Goal: Task Accomplishment & Management: Use online tool/utility

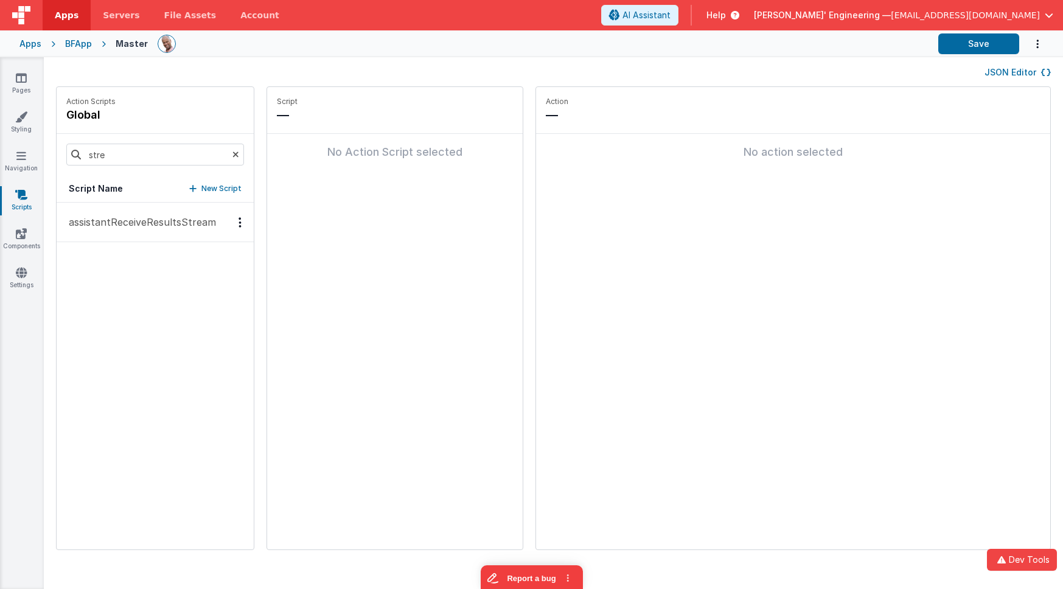
type input "stre"
click at [164, 226] on p "assistantReceiveResultsStream" at bounding box center [138, 222] width 155 height 15
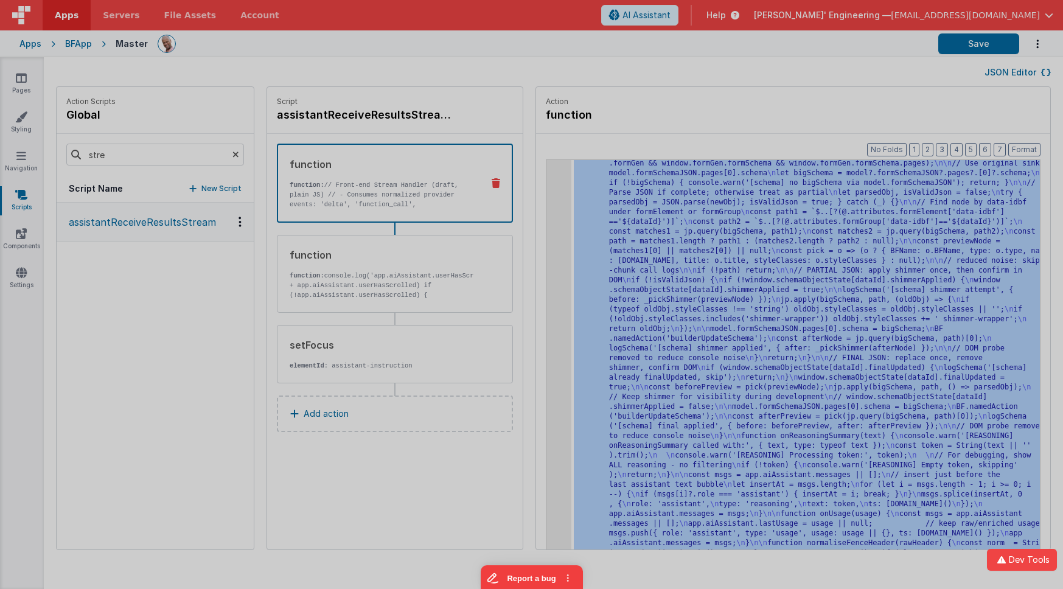
scroll to position [4647, 0]
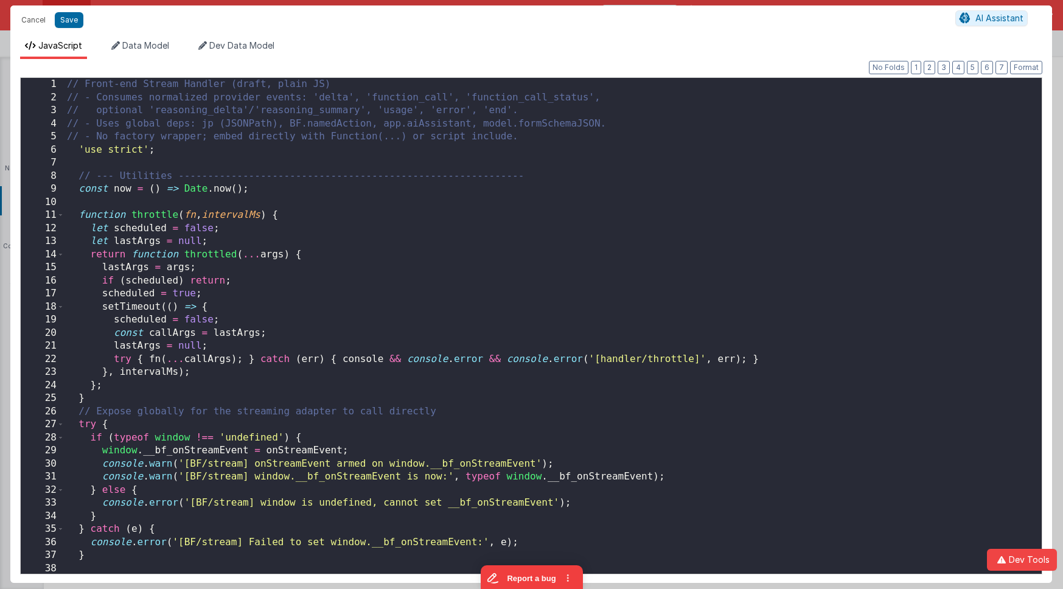
click at [435, 287] on div "// Front-end Stream Handler (draft, plain JS) // - Consumes normalized provider…" at bounding box center [554, 342] width 978 height 528
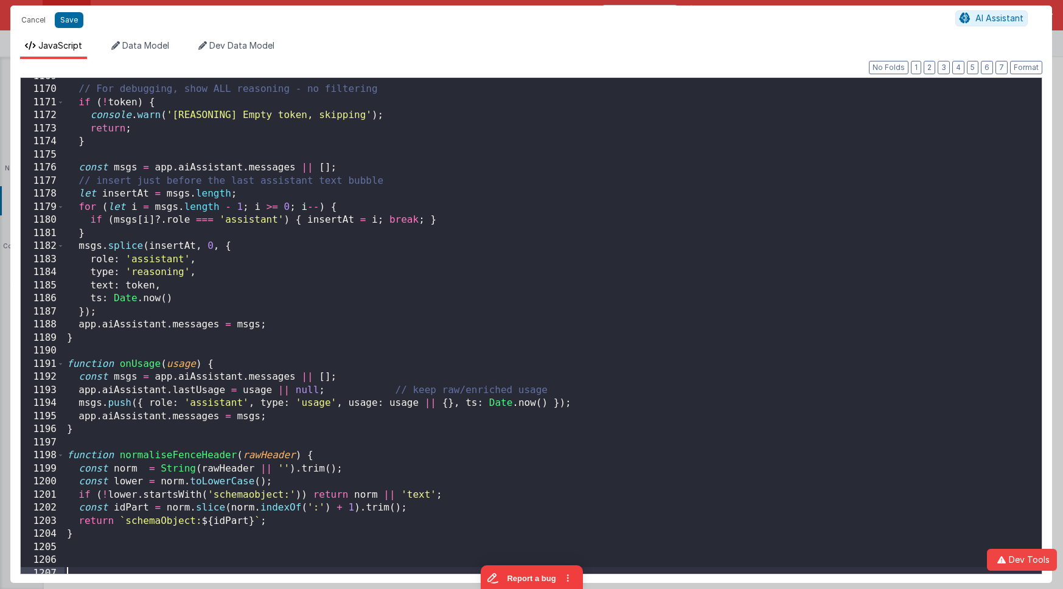
scroll to position [4462, 0]
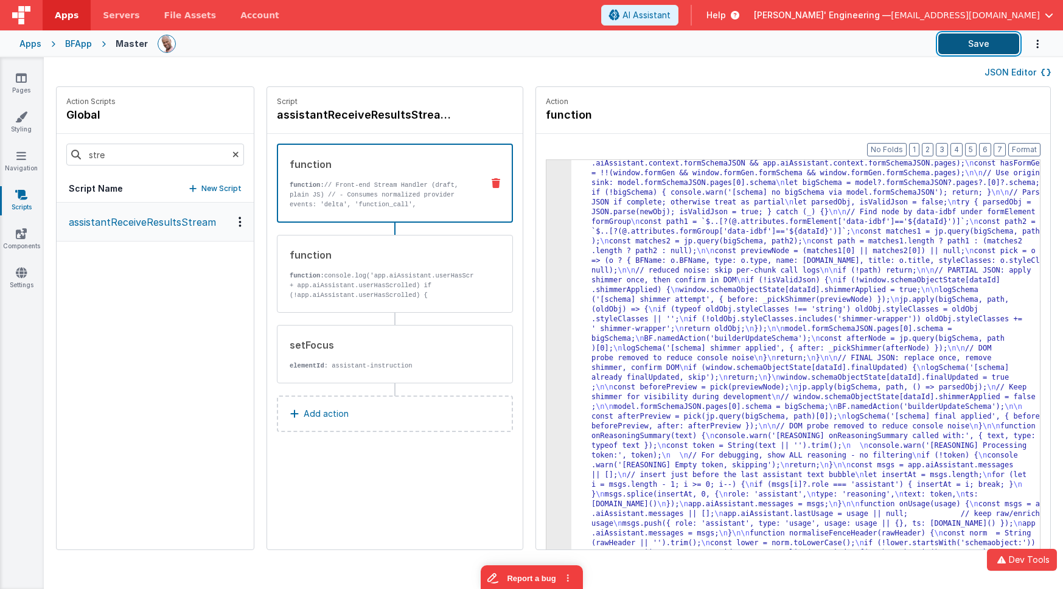
click at [970, 47] on button "Save" at bounding box center [979, 43] width 81 height 21
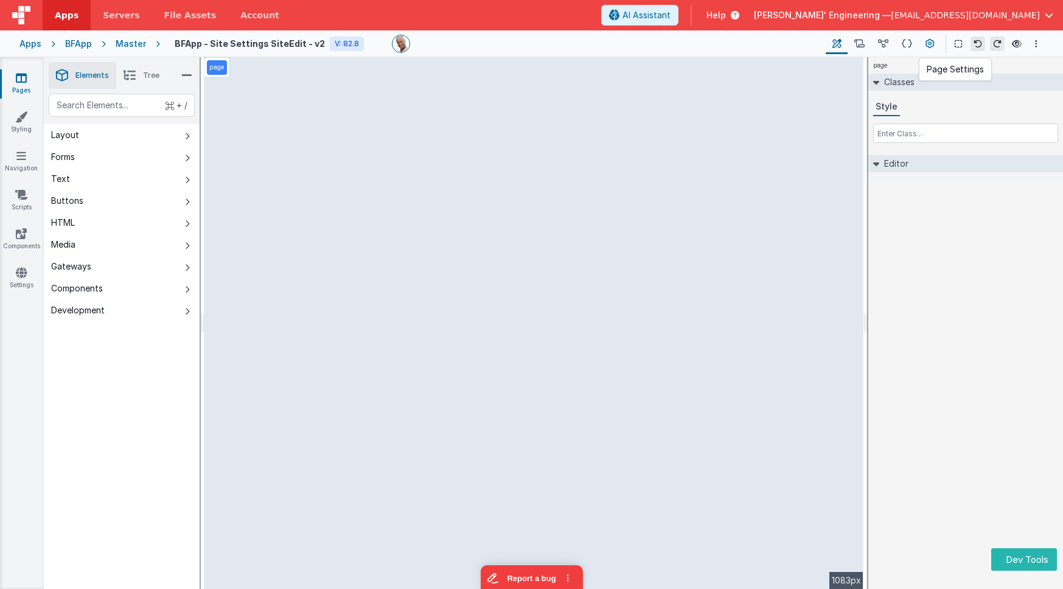
click at [933, 43] on icon at bounding box center [930, 44] width 9 height 13
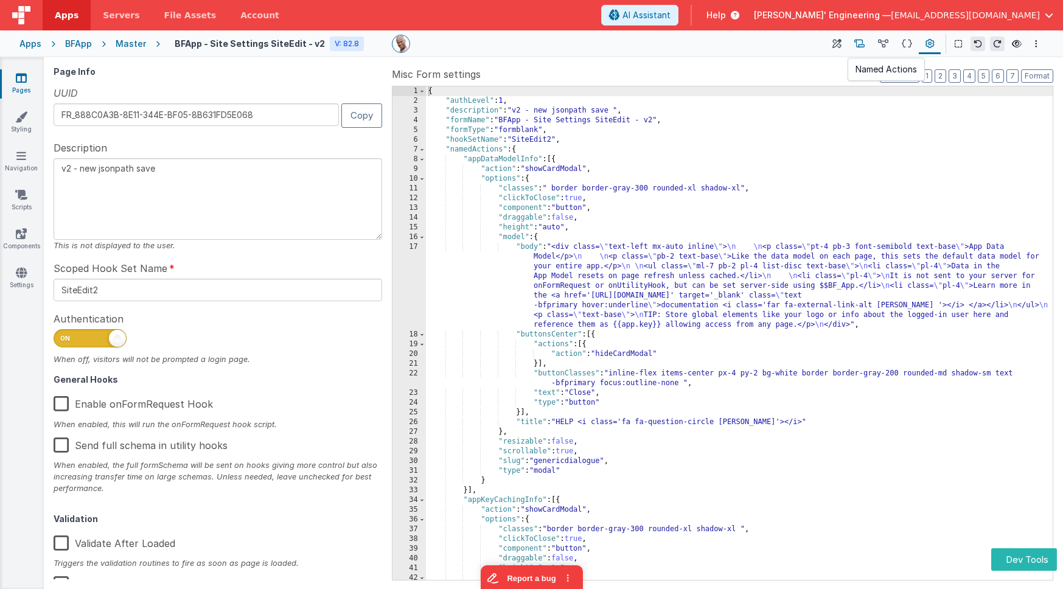
click at [863, 46] on icon at bounding box center [860, 44] width 10 height 13
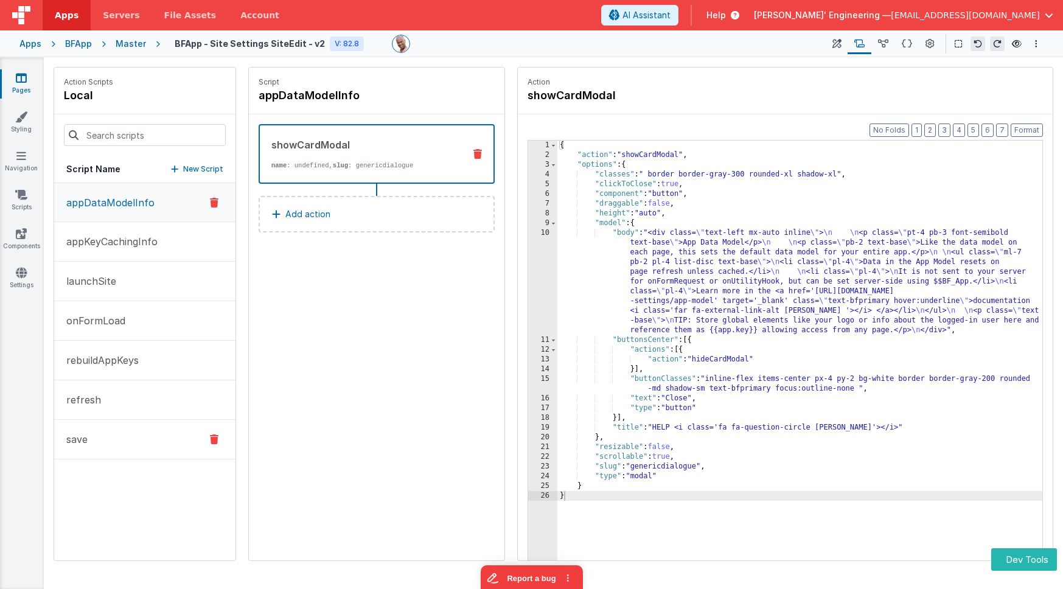
click at [97, 443] on button "save" at bounding box center [144, 440] width 181 height 40
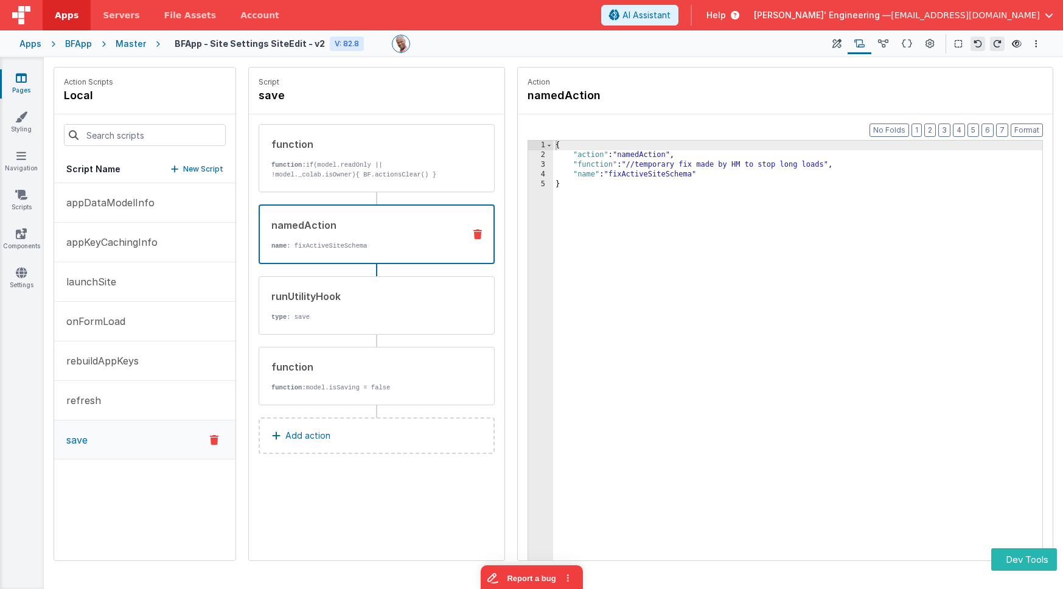
click at [402, 225] on div "namedAction" at bounding box center [362, 225] width 183 height 15
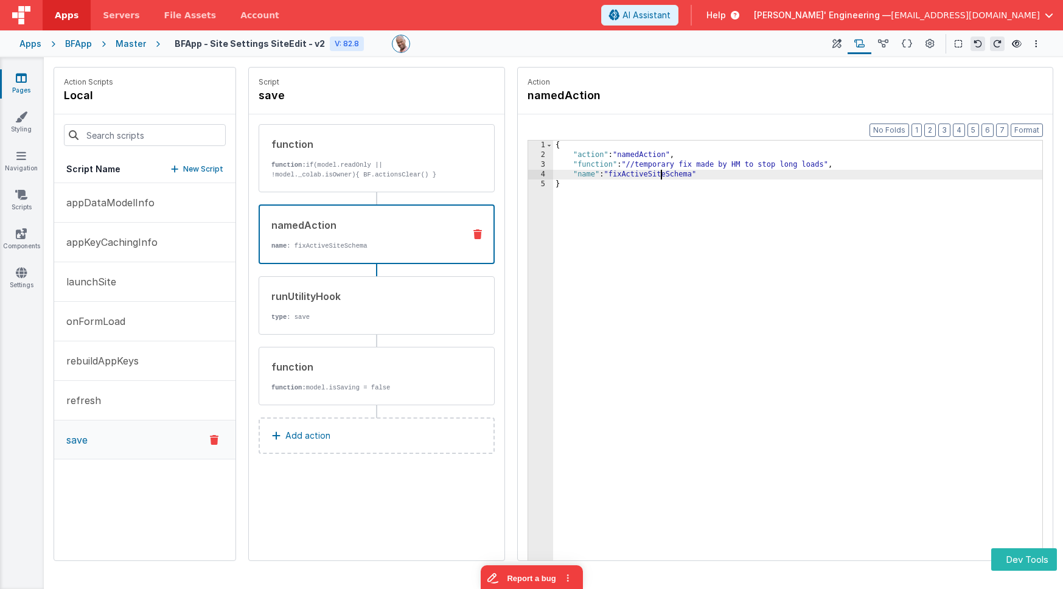
click at [659, 176] on div "{ "action" : "namedAction" , "function" : "//temporary fix made by HM to stop l…" at bounding box center [797, 379] width 489 height 477
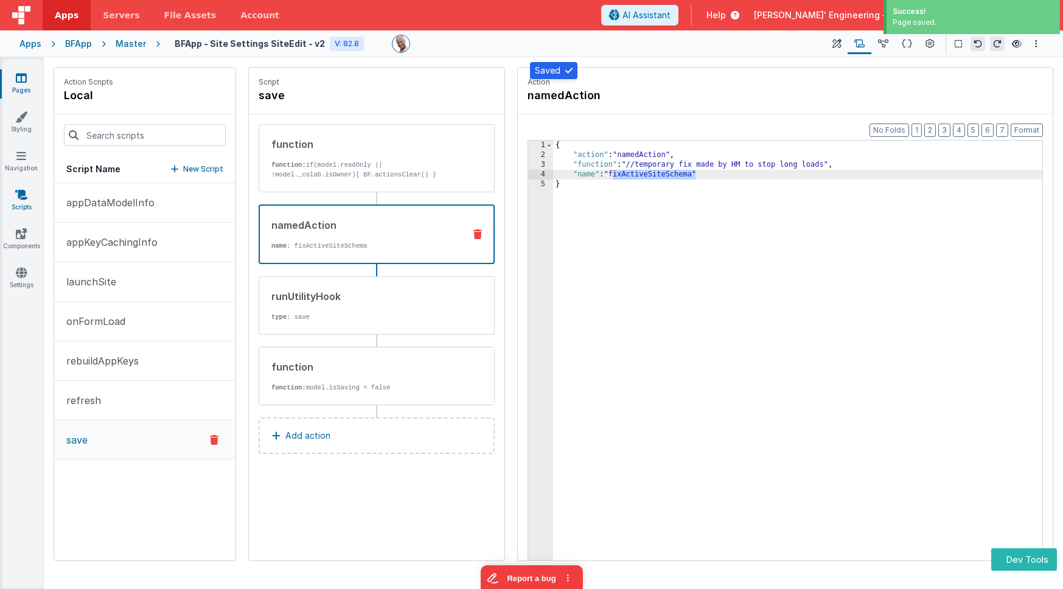
click at [21, 201] on link "Scripts" at bounding box center [21, 201] width 44 height 24
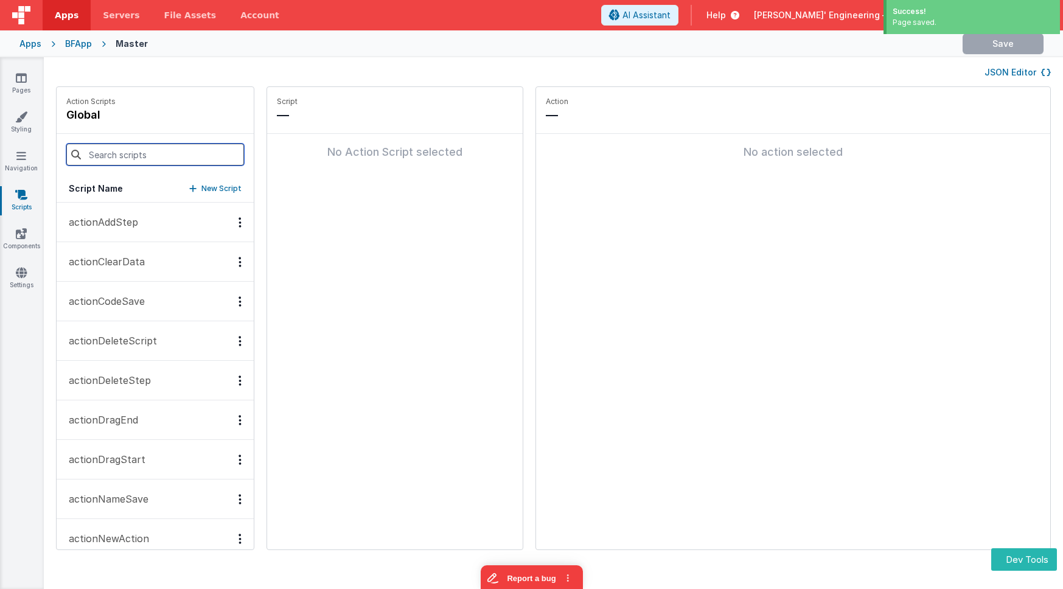
click at [164, 161] on input at bounding box center [155, 155] width 178 height 22
paste input "fixActiveSiteSchema"
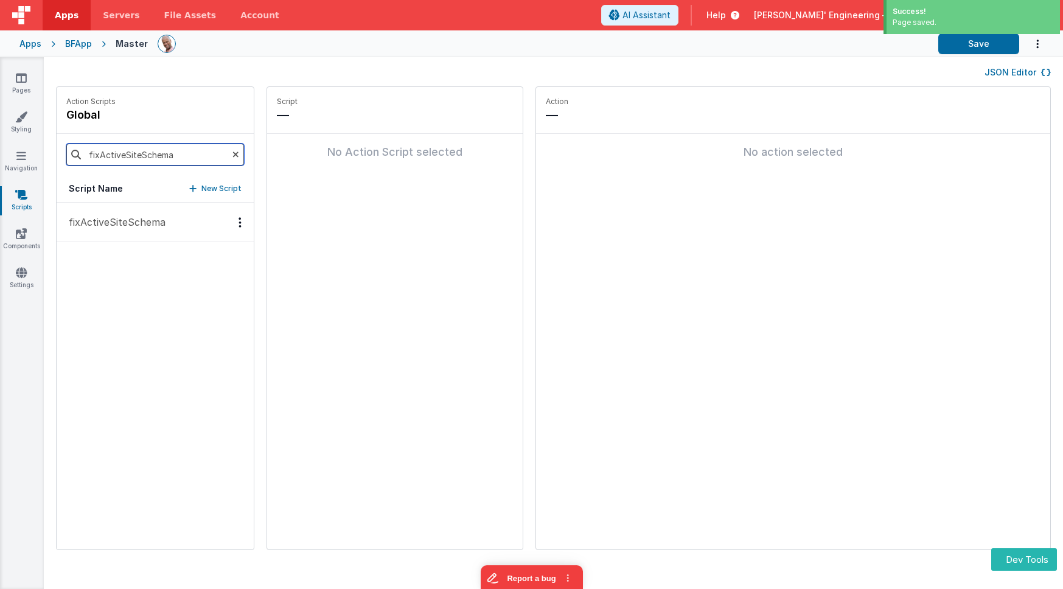
type input "fixActiveSiteSchema"
click at [131, 219] on p "fixActiveSiteSchema" at bounding box center [113, 222] width 104 height 15
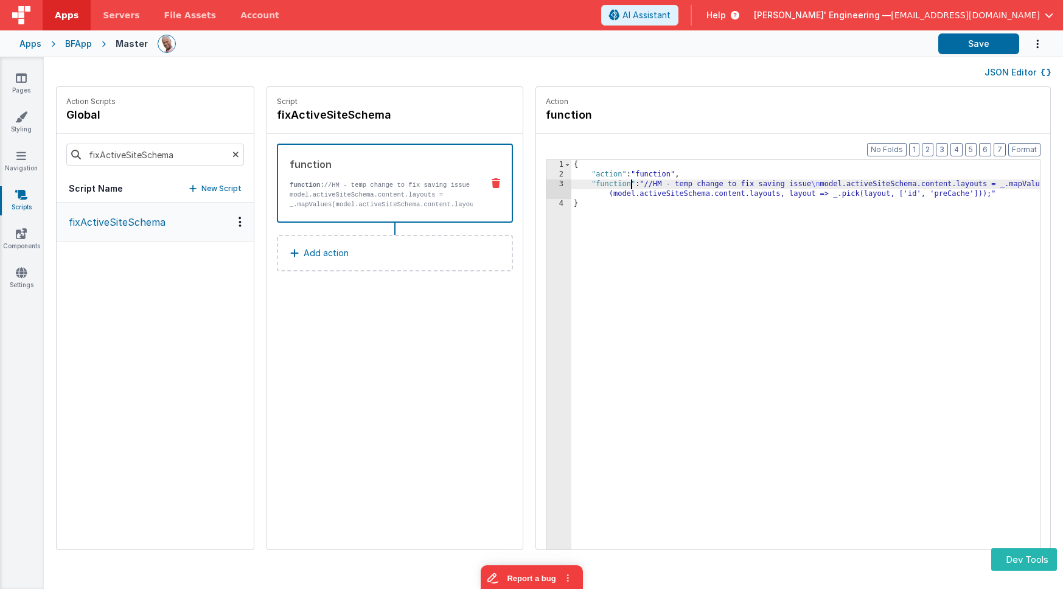
drag, startPoint x: 595, startPoint y: 189, endPoint x: 541, endPoint y: 188, distance: 53.6
click at [594, 189] on div "{ "action" : "function" , "function" : "//HM - temp change to fix saving issue …" at bounding box center [824, 383] width 505 height 447
click at [547, 186] on div "3" at bounding box center [559, 189] width 25 height 19
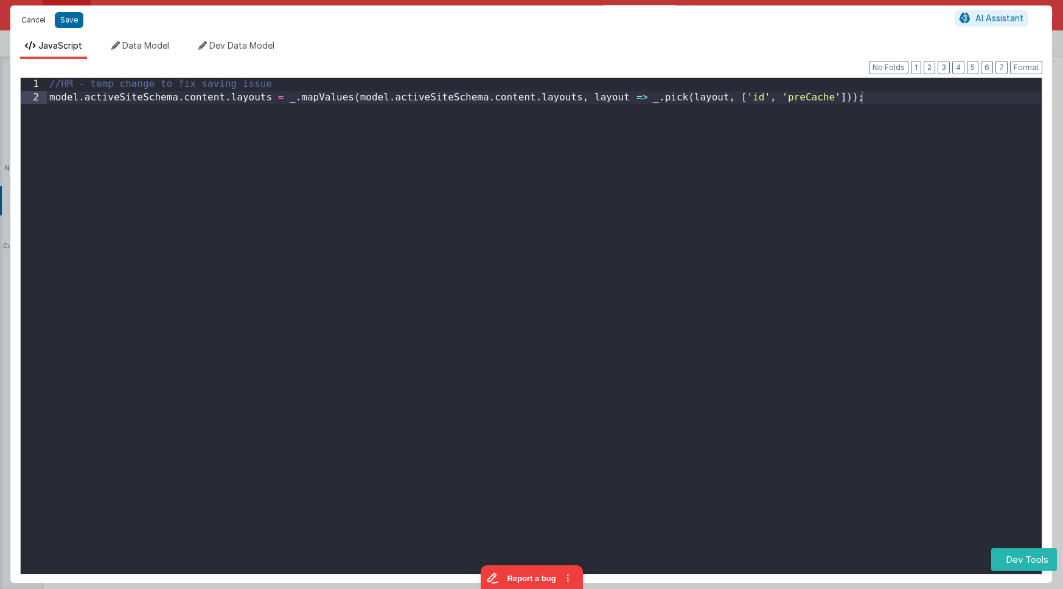
click at [38, 18] on button "Cancel" at bounding box center [33, 20] width 37 height 17
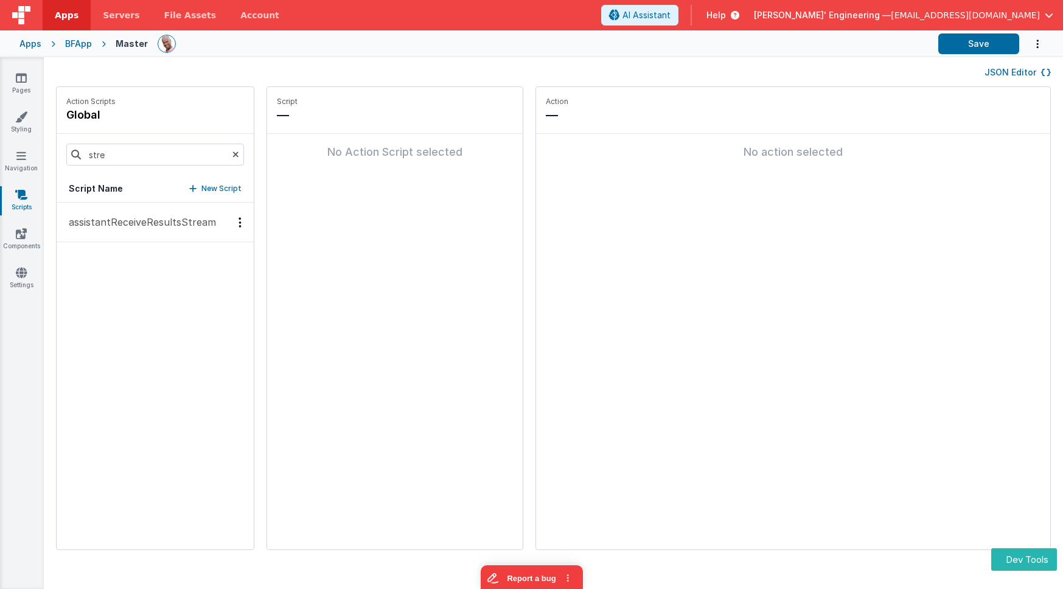
click at [165, 224] on p "assistantReceiveResultsStream" at bounding box center [138, 222] width 155 height 15
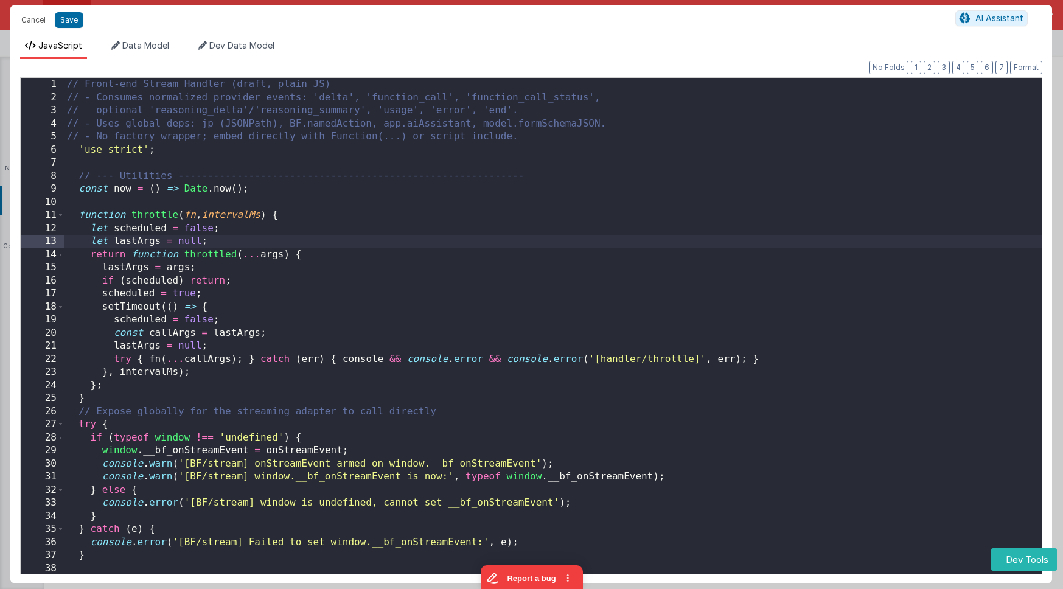
click at [844, 240] on div "// Front-end Stream Handler (draft, plain JS) // - Consumes normalized provider…" at bounding box center [554, 343] width 978 height 530
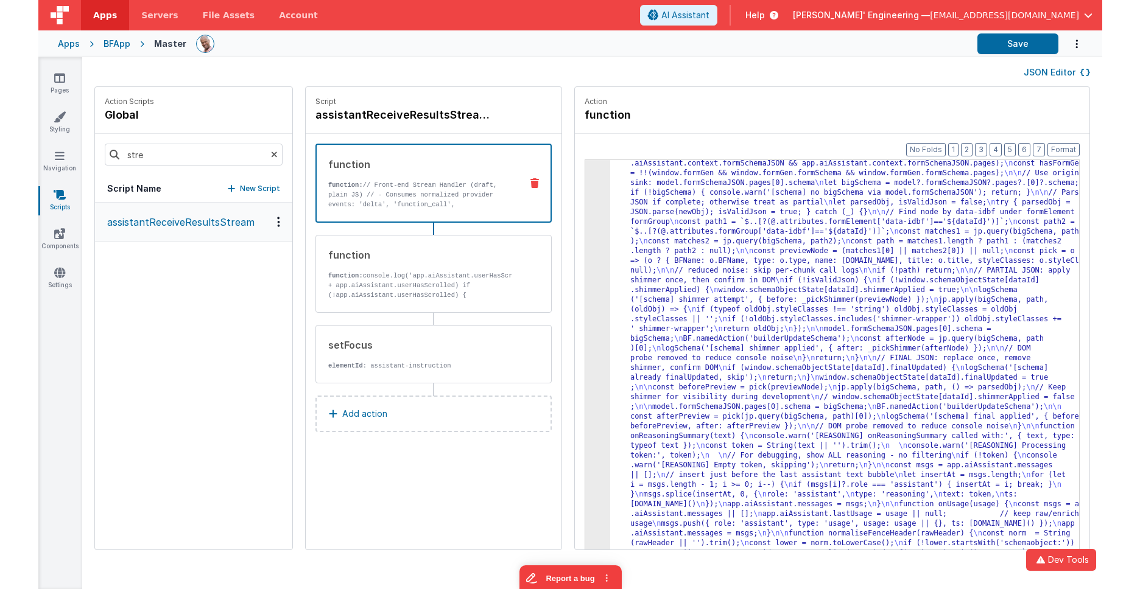
scroll to position [4462, 0]
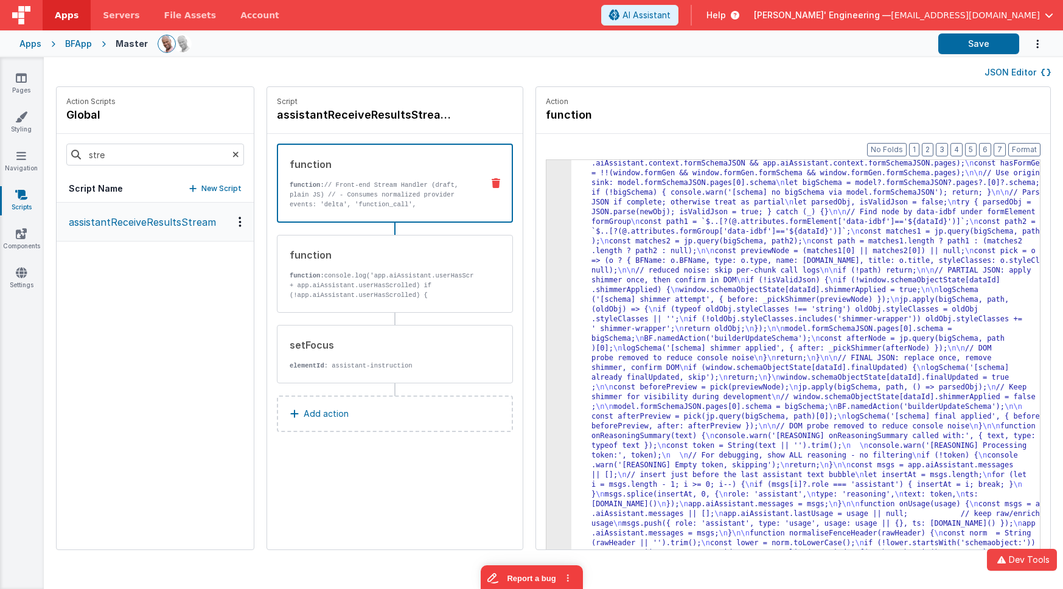
click at [953, 65] on div "JSON Editor" at bounding box center [553, 72] width 995 height 15
click at [972, 42] on button "Save" at bounding box center [979, 43] width 81 height 21
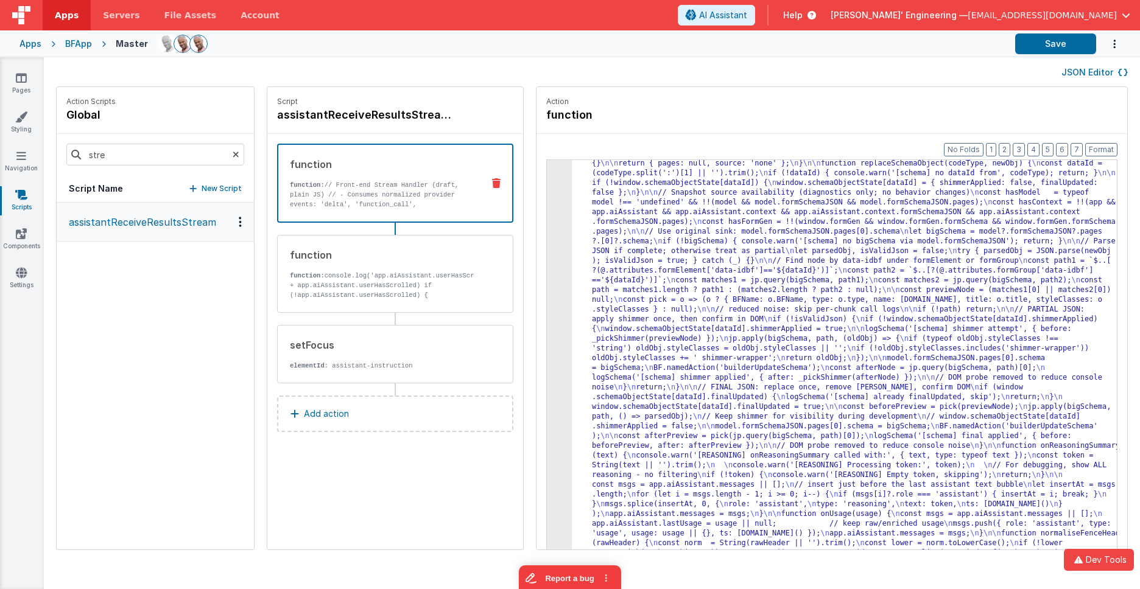
scroll to position [3780, 0]
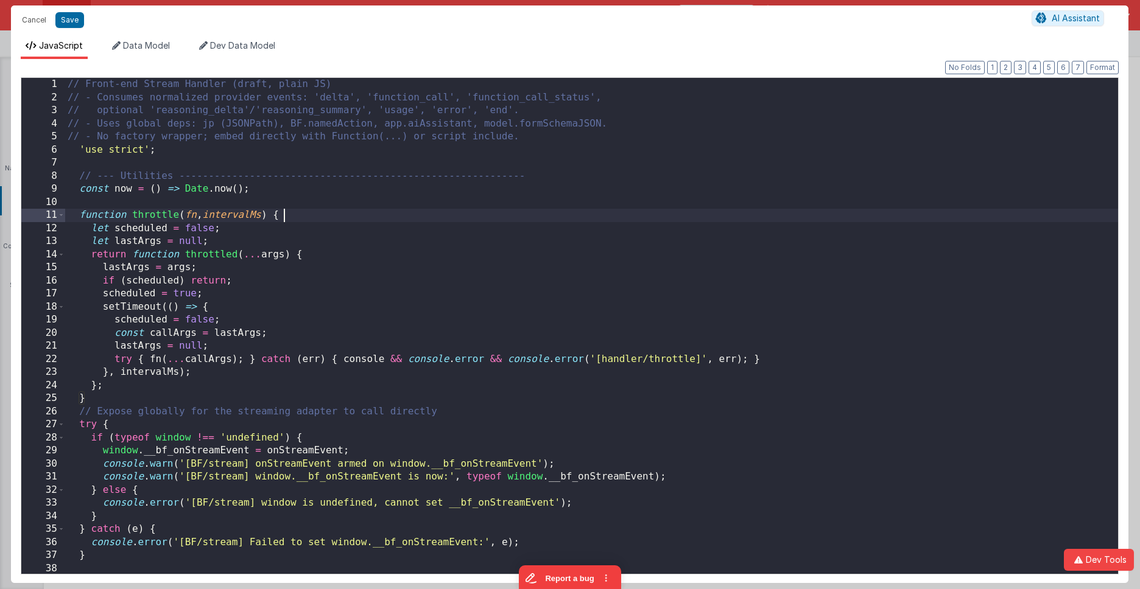
click at [539, 217] on div "// Front-end Stream Handler (draft, plain JS) // - Consumes normalized provider…" at bounding box center [591, 339] width 1053 height 522
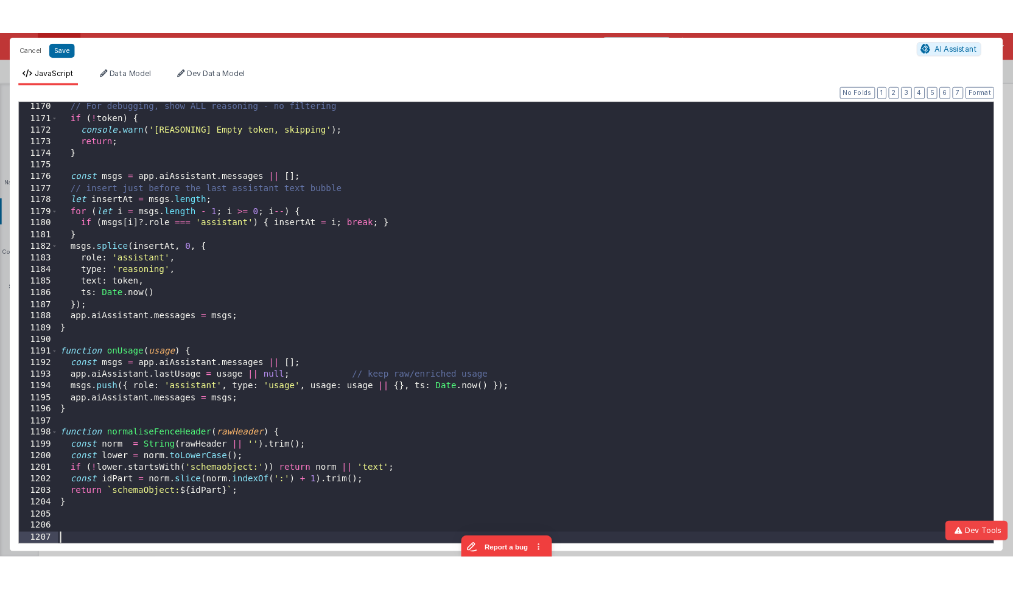
scroll to position [15314, 0]
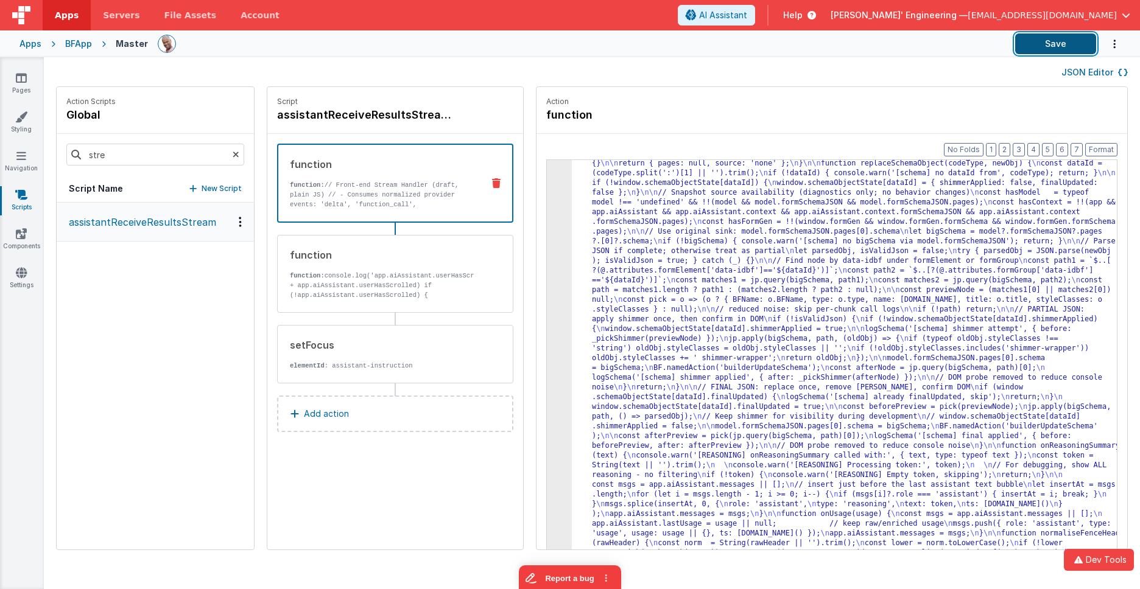
click at [1041, 43] on button "Save" at bounding box center [1055, 43] width 81 height 21
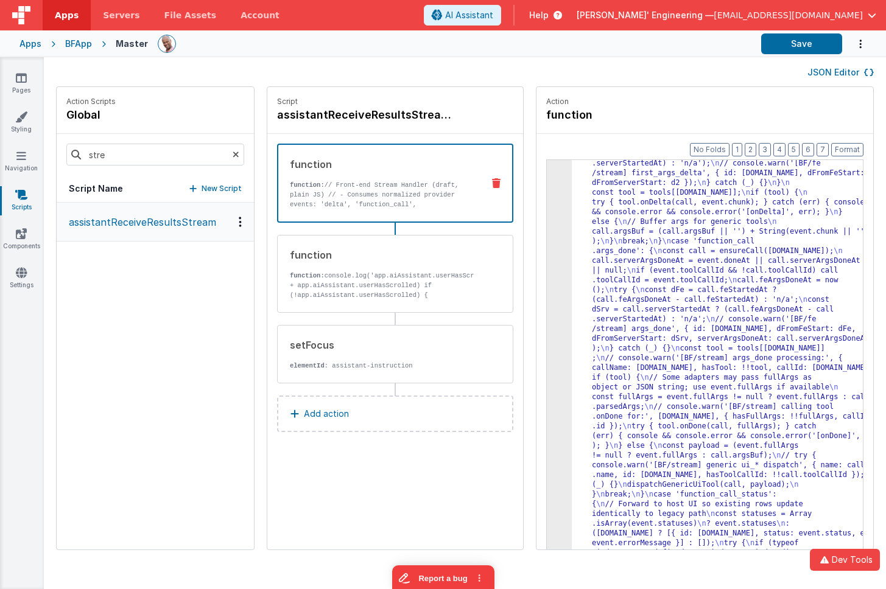
click at [75, 43] on div "BFApp" at bounding box center [78, 44] width 27 height 12
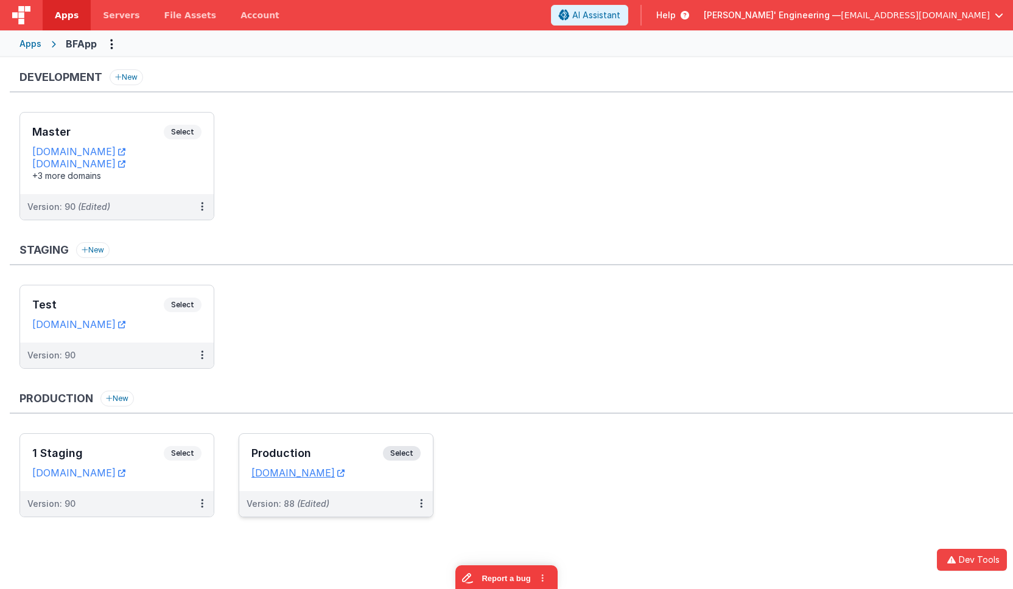
click at [424, 457] on div "Production Select URLs app.fmbetterforms.com" at bounding box center [336, 462] width 194 height 57
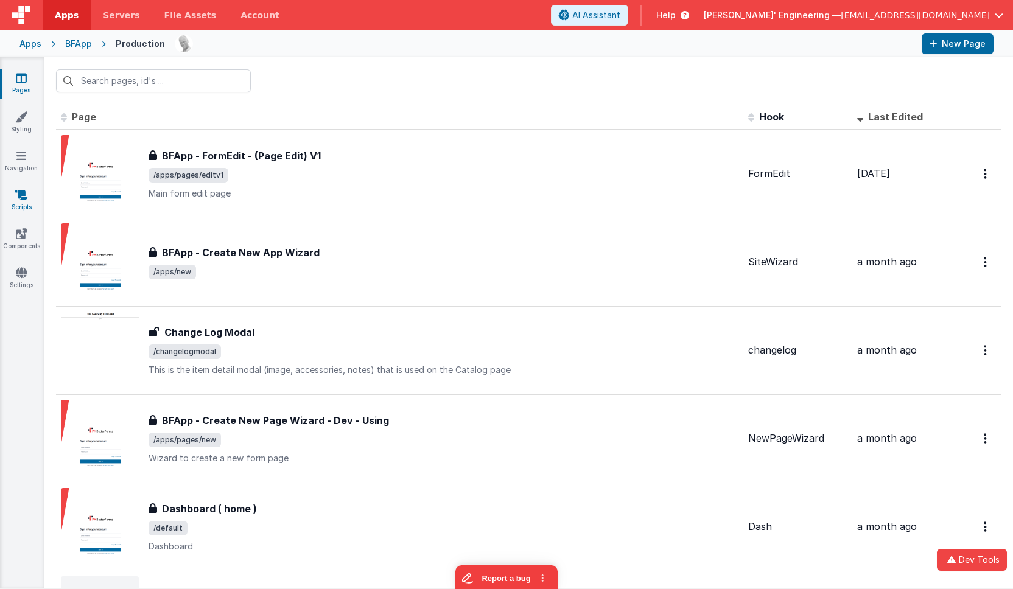
click at [19, 195] on icon at bounding box center [21, 195] width 12 height 12
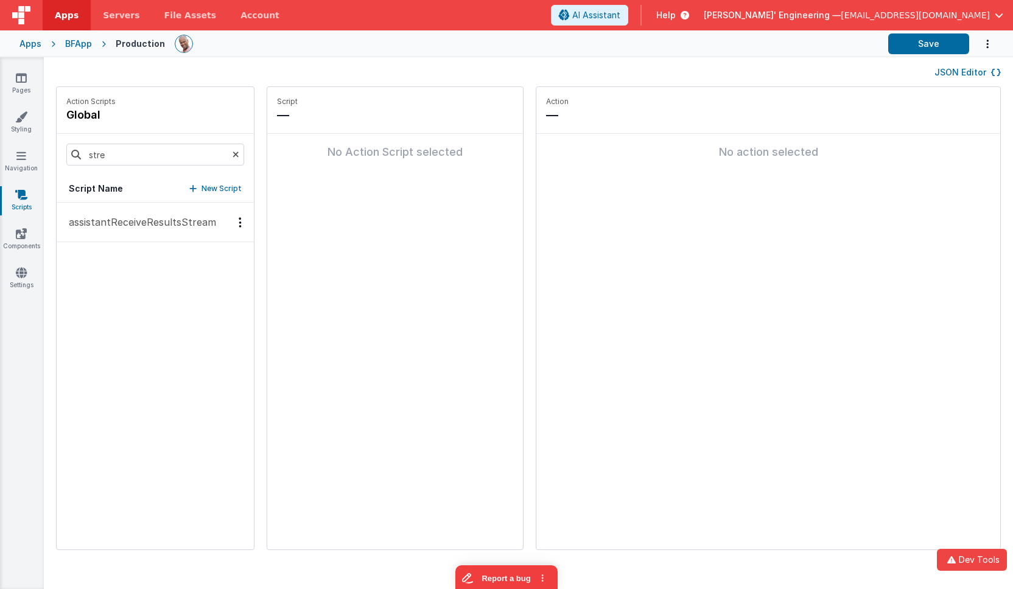
click at [151, 224] on p "assistantReceiveResultsStream" at bounding box center [138, 222] width 155 height 15
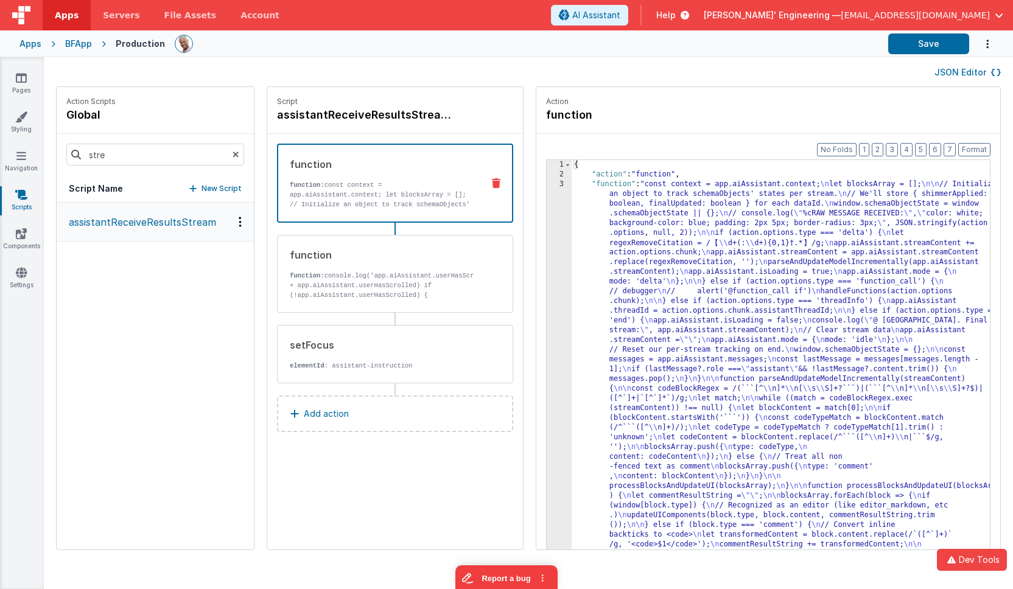
drag, startPoint x: 648, startPoint y: 219, endPoint x: 585, endPoint y: 210, distance: 63.9
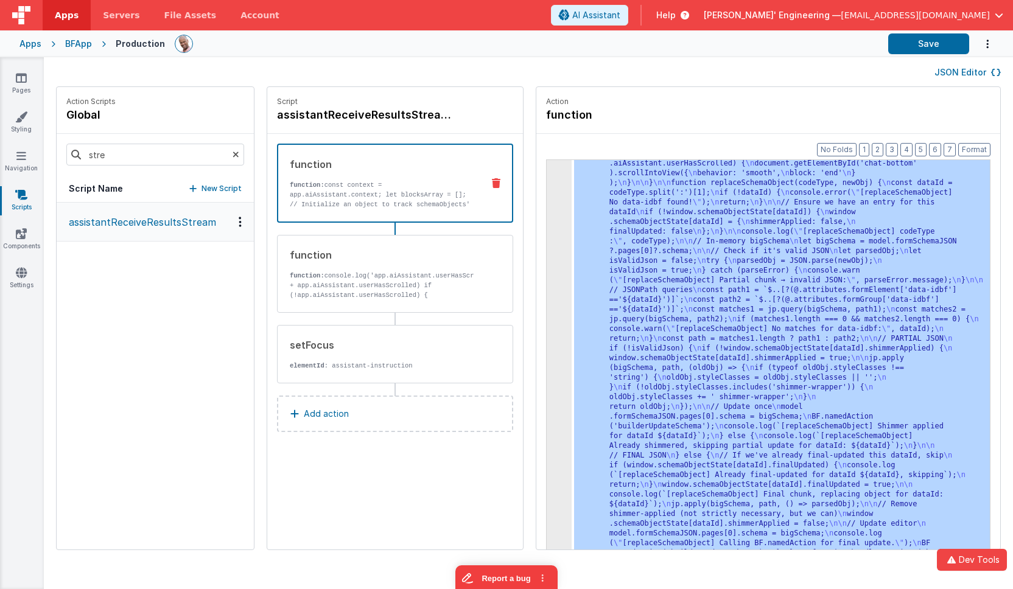
scroll to position [547, 0]
click at [547, 197] on div "3 4 5" at bounding box center [559, 324] width 25 height 1382
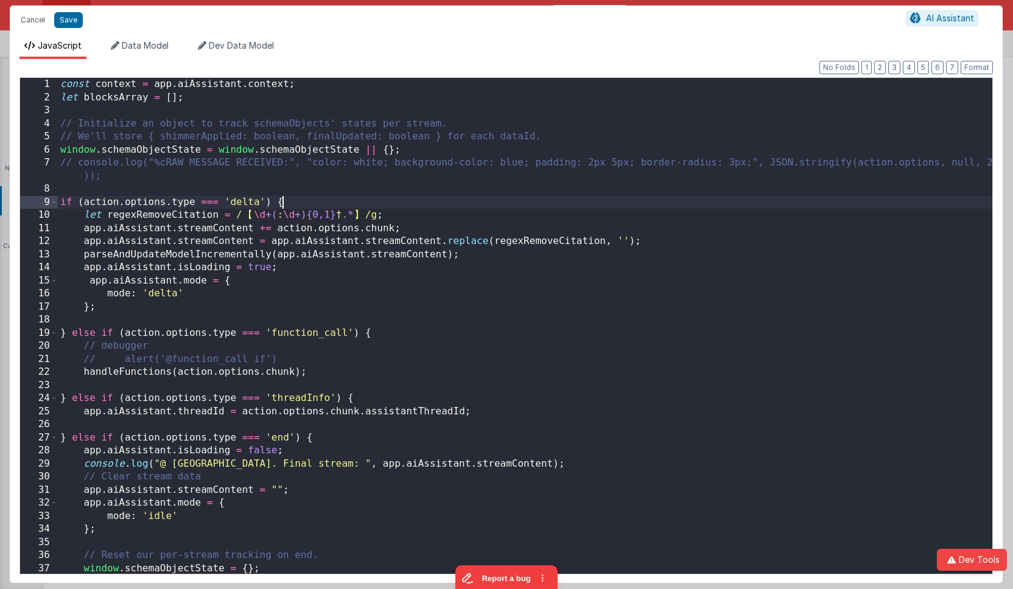
click at [539, 197] on div "const context = app . aiAssistant . context ; let blocksArray = [ ] ; // Initia…" at bounding box center [525, 339] width 934 height 522
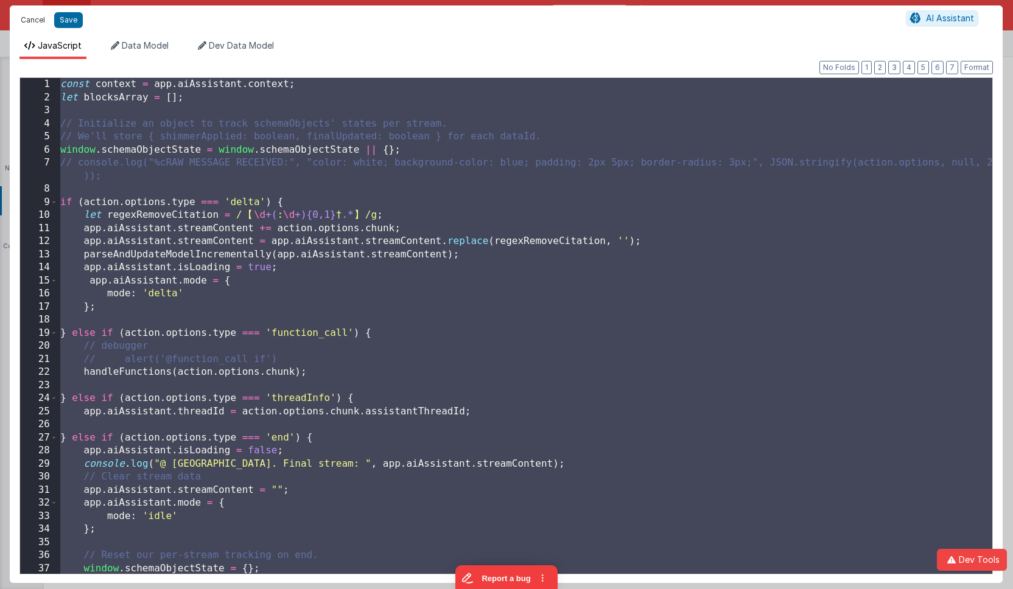
click at [32, 19] on button "Cancel" at bounding box center [33, 20] width 37 height 17
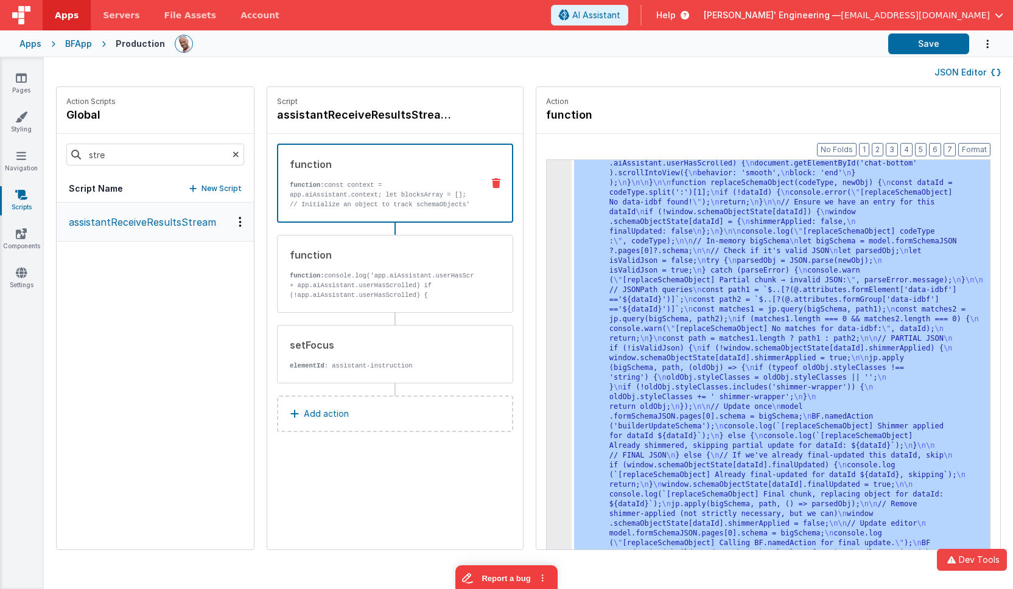
click at [77, 45] on div "BFApp" at bounding box center [78, 44] width 27 height 12
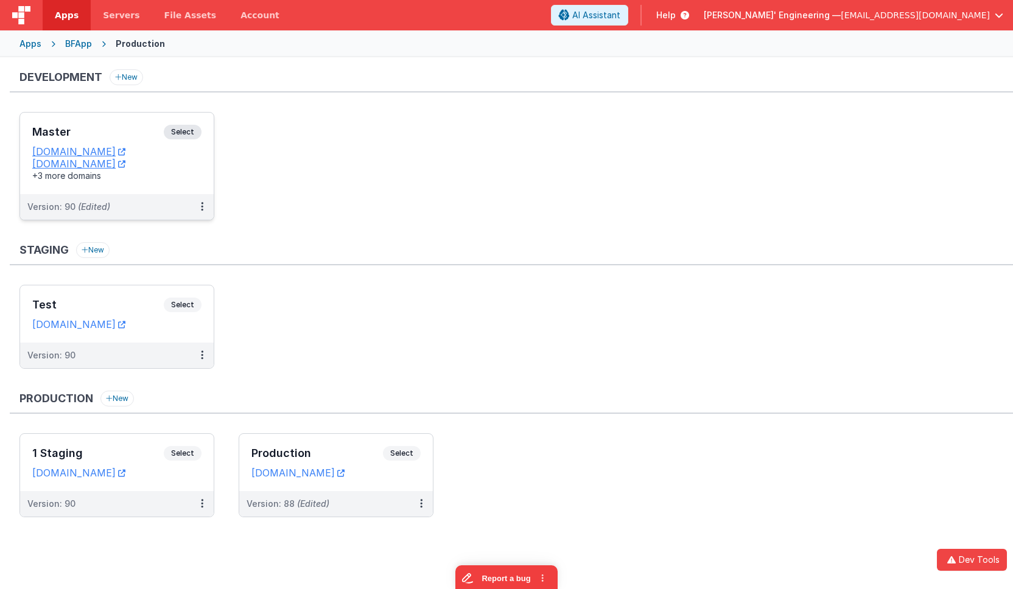
click at [191, 141] on div "Master Select" at bounding box center [116, 135] width 169 height 21
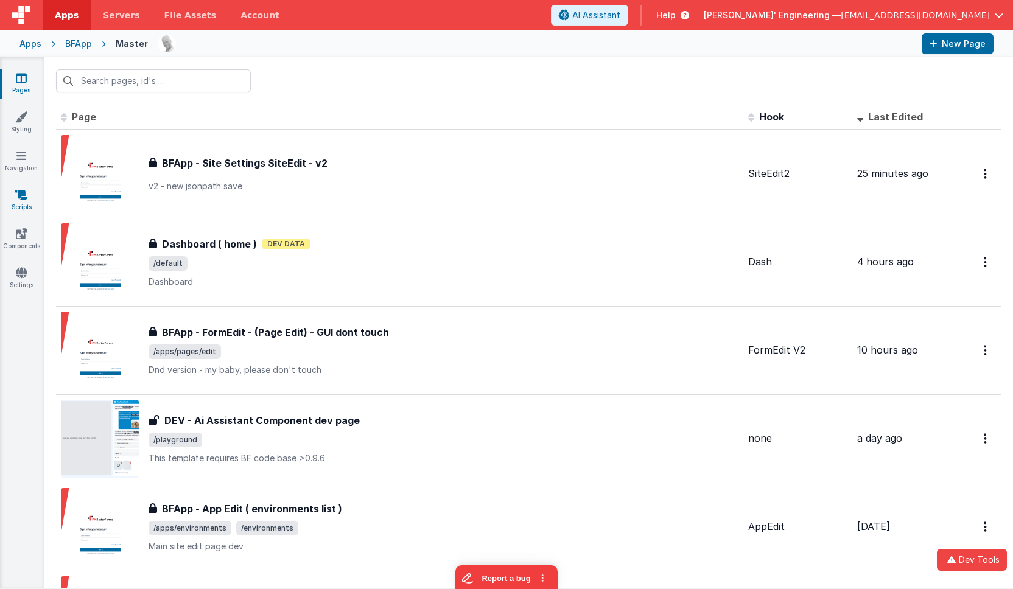
click at [16, 191] on icon at bounding box center [21, 195] width 12 height 12
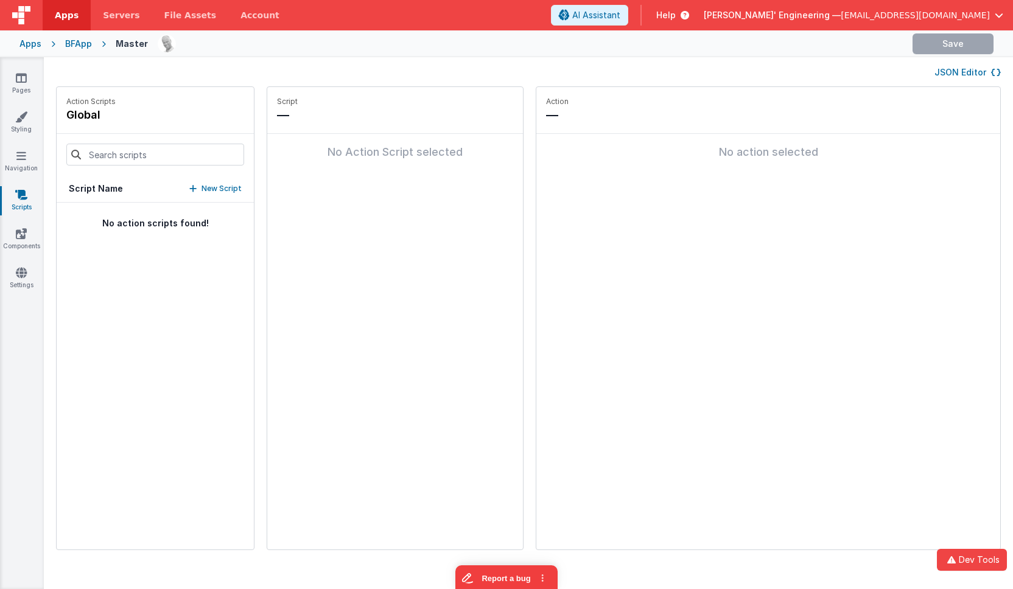
type input "stre"
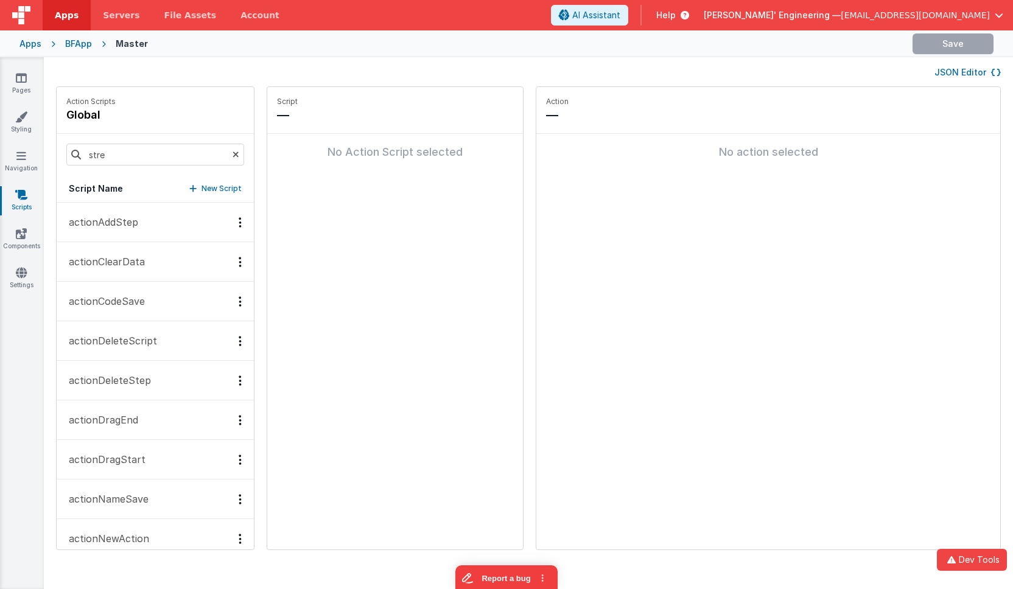
click at [202, 214] on button "actionAddStep" at bounding box center [155, 223] width 197 height 40
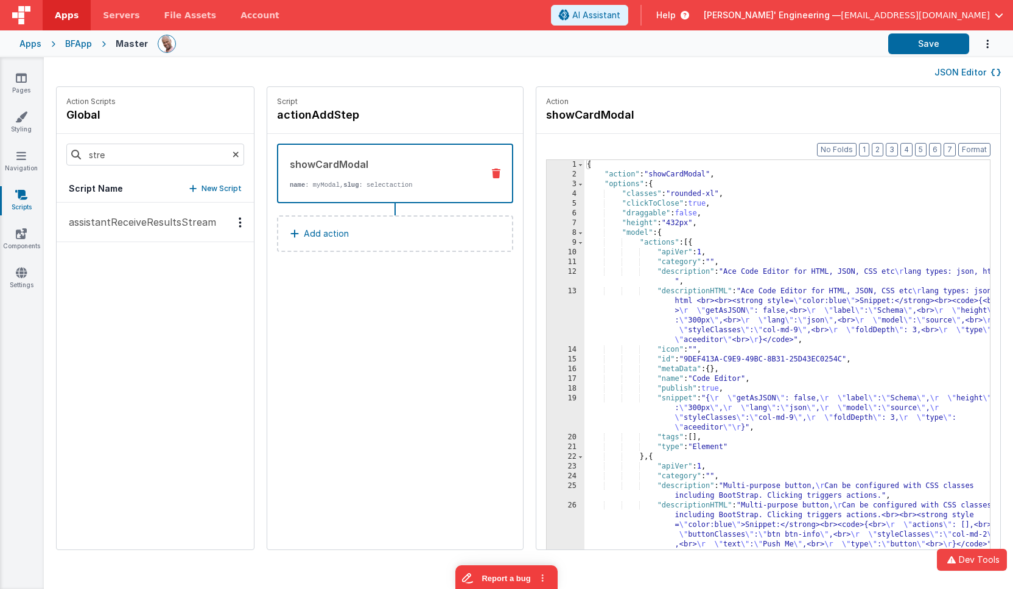
click at [194, 215] on p "assistantReceiveResultsStream" at bounding box center [138, 222] width 155 height 15
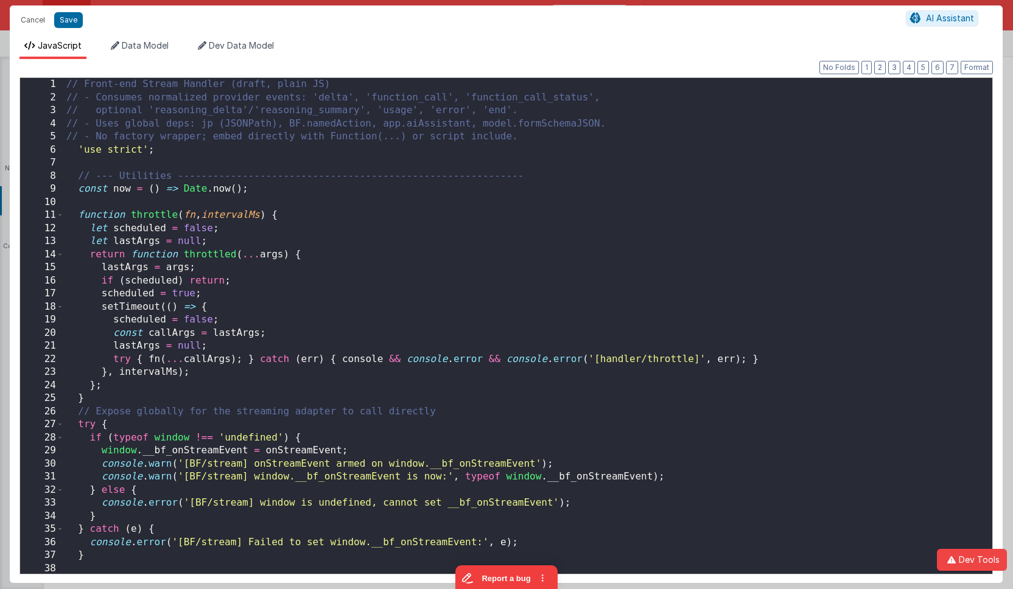
click at [303, 195] on div "// Front-end Stream Handler (draft, plain JS) // - Consumes normalized provider…" at bounding box center [528, 339] width 928 height 522
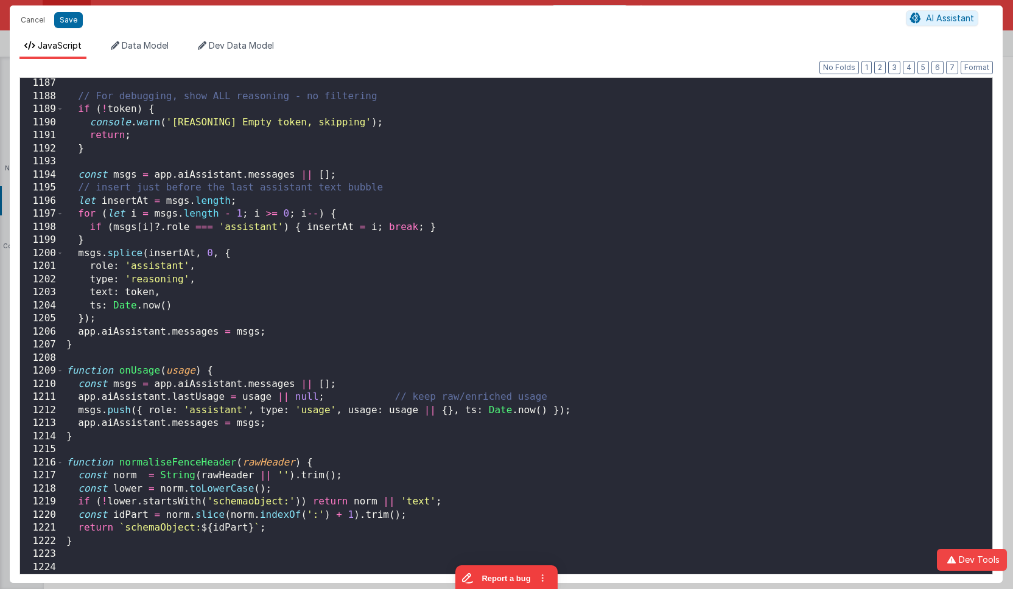
scroll to position [15602, 0]
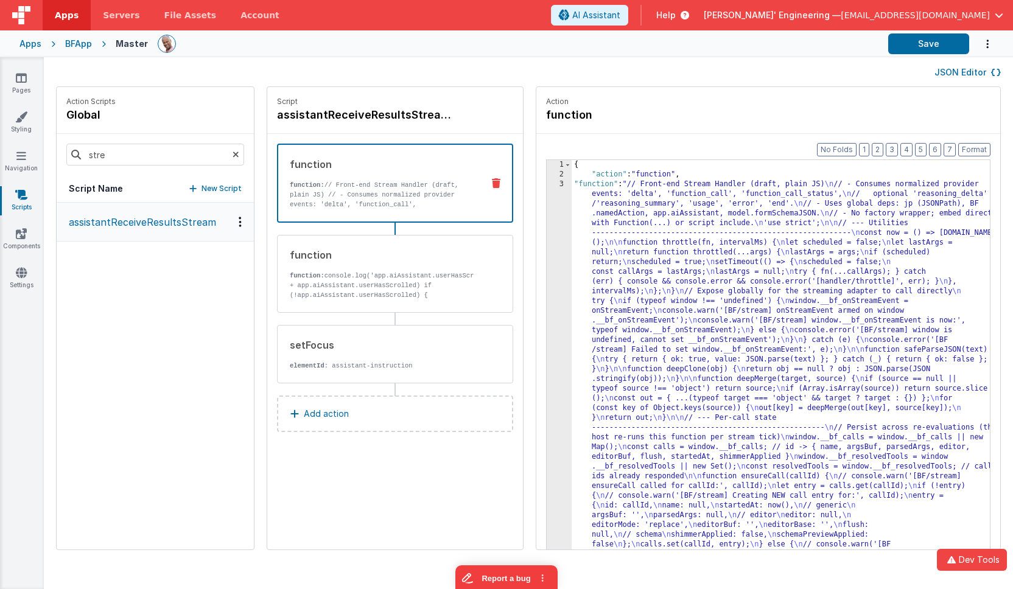
click at [465, 51] on div at bounding box center [518, 43] width 721 height 21
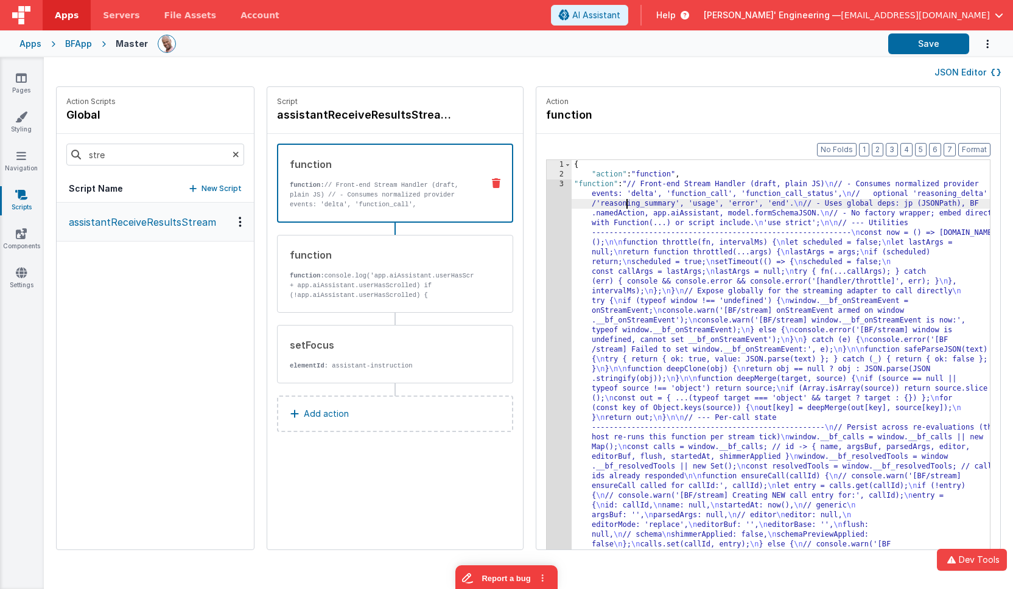
drag, startPoint x: 609, startPoint y: 208, endPoint x: 574, endPoint y: 208, distance: 34.7
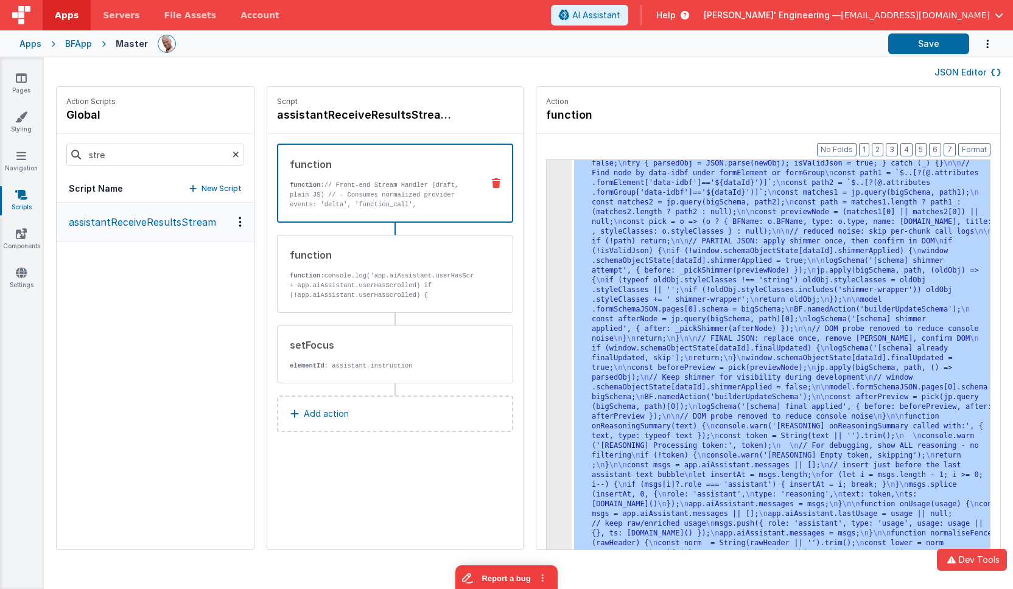
scroll to position [5124, 0]
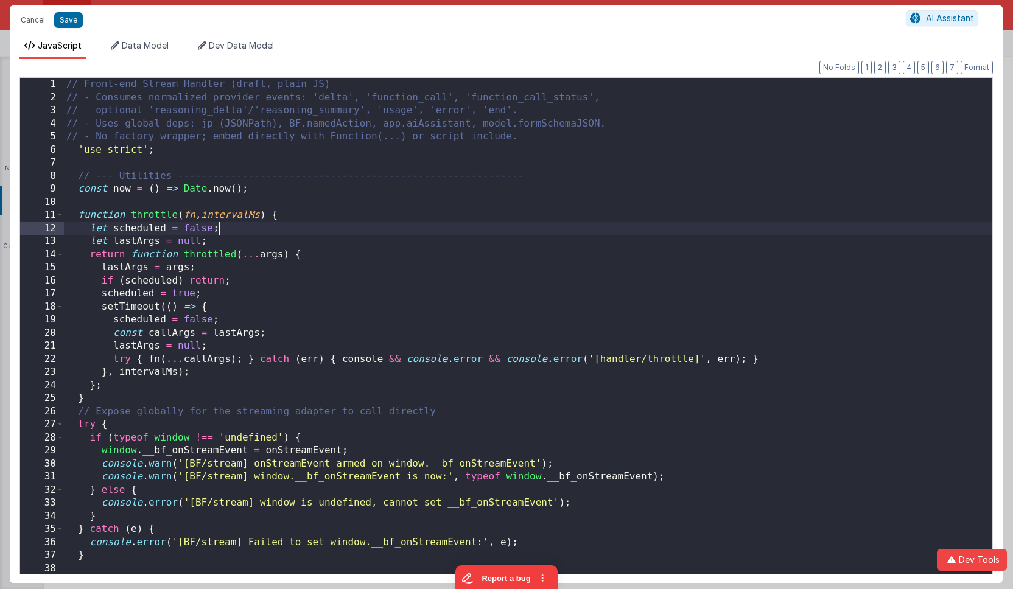
click at [520, 234] on div "// Front-end Stream Handler (draft, plain JS) // - Consumes normalized provider…" at bounding box center [528, 339] width 928 height 522
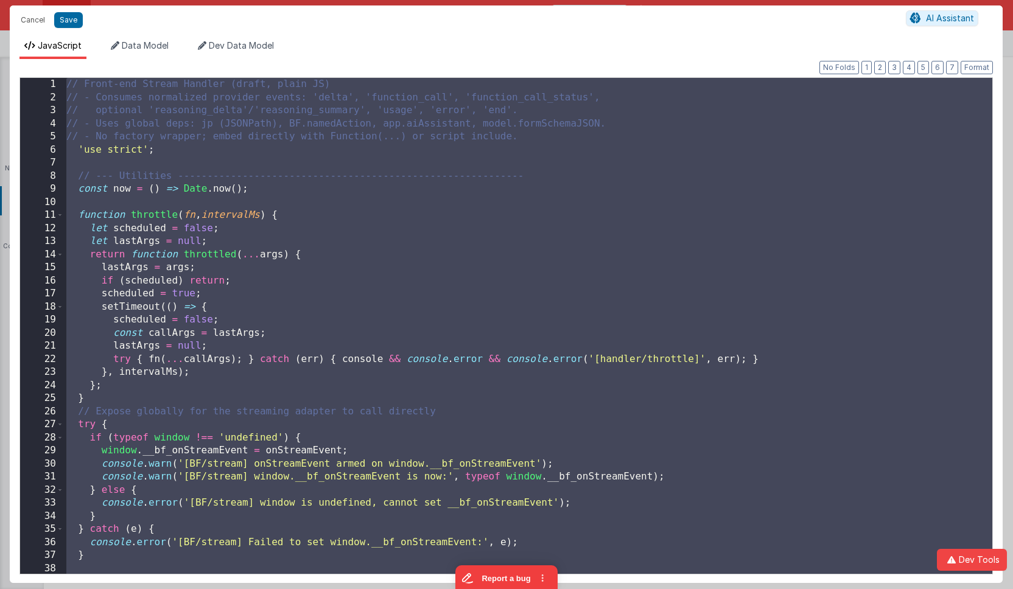
scroll to position [16086, 0]
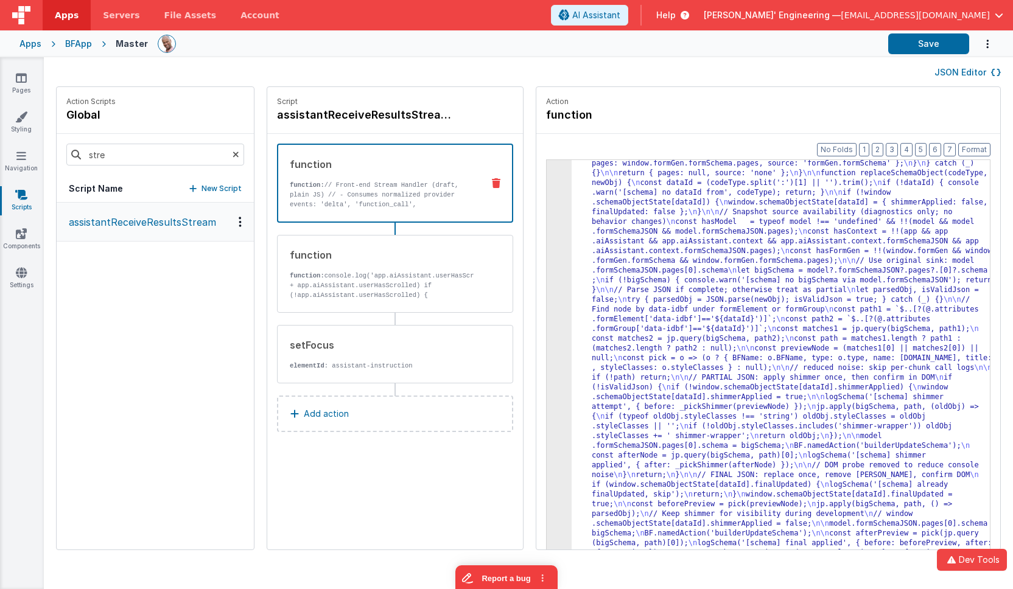
click at [847, 99] on p "Action" at bounding box center [768, 102] width 444 height 10
click at [917, 44] on button "Save" at bounding box center [928, 43] width 81 height 21
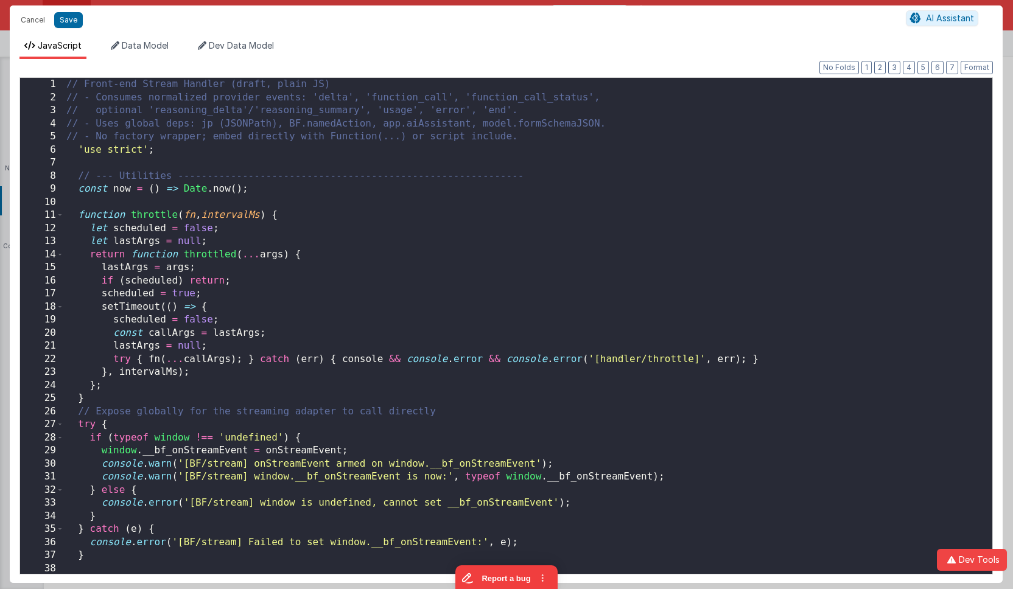
click at [537, 221] on div "// Front-end Stream Handler (draft, plain JS) // - Consumes normalized provider…" at bounding box center [528, 339] width 928 height 522
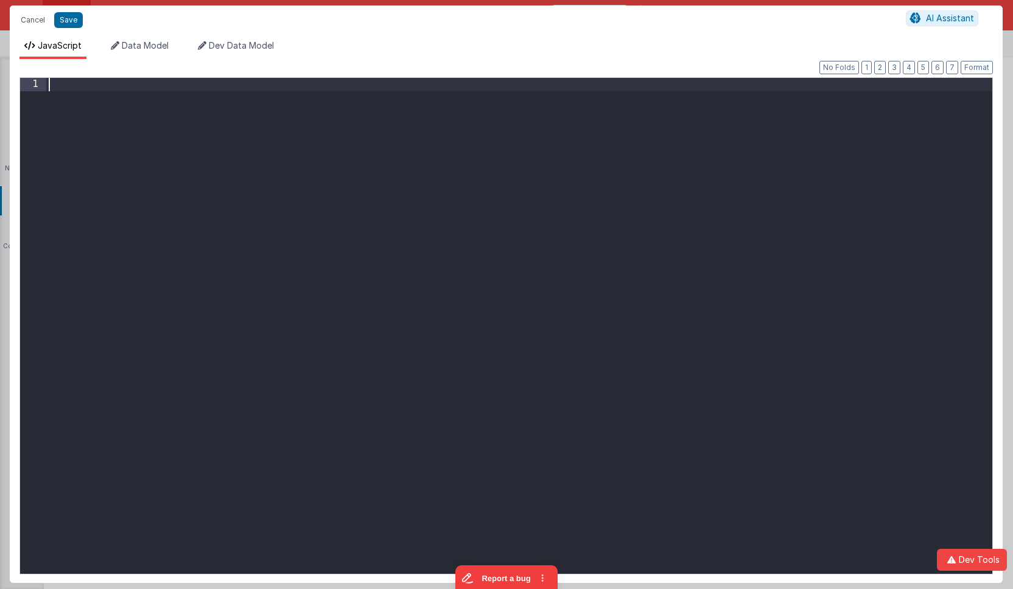
scroll to position [16178, 0]
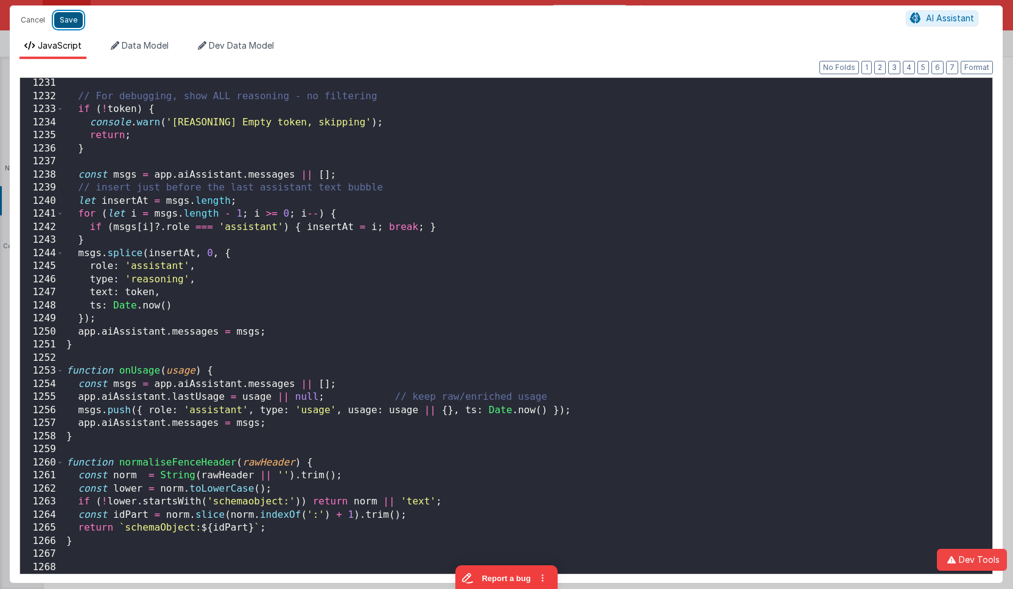
click at [71, 18] on button "Save" at bounding box center [68, 20] width 29 height 16
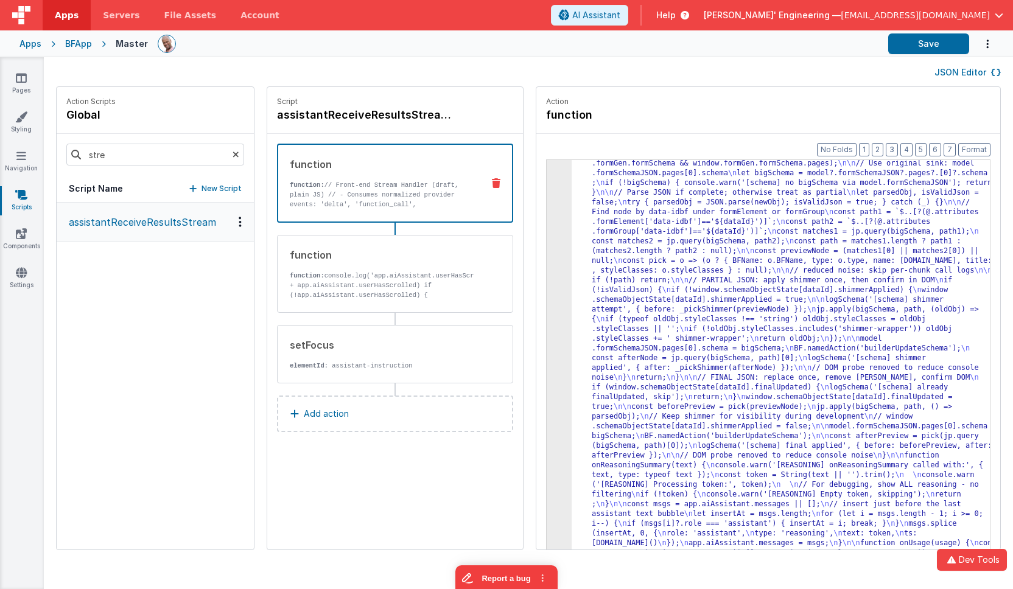
drag, startPoint x: 550, startPoint y: 211, endPoint x: 566, endPoint y: 211, distance: 15.2
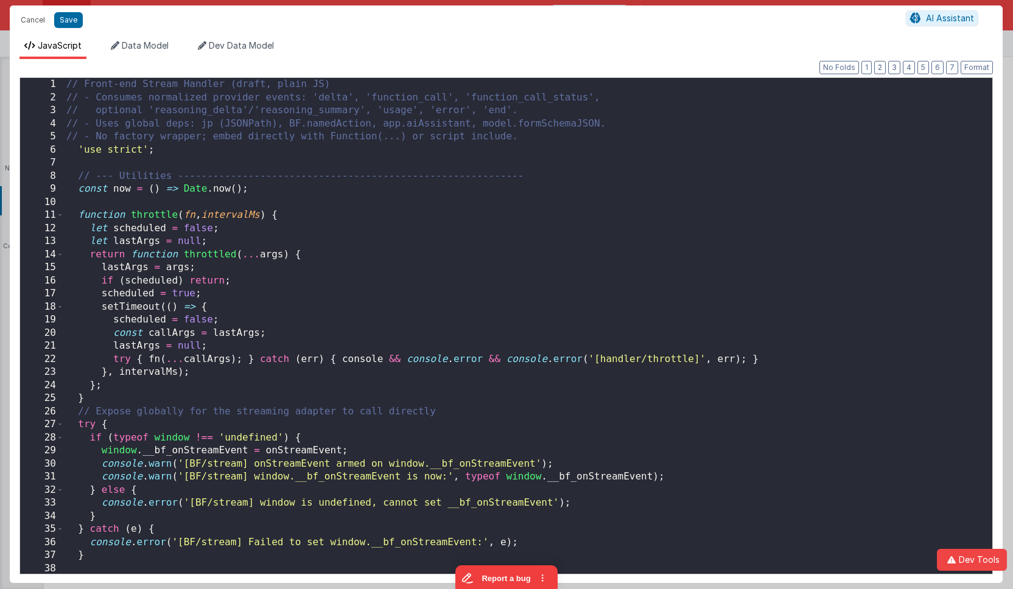
scroll to position [5300, 0]
click at [541, 203] on div "// Front-end Stream Handler (draft, plain JS) // - Consumes normalized provider…" at bounding box center [528, 339] width 928 height 522
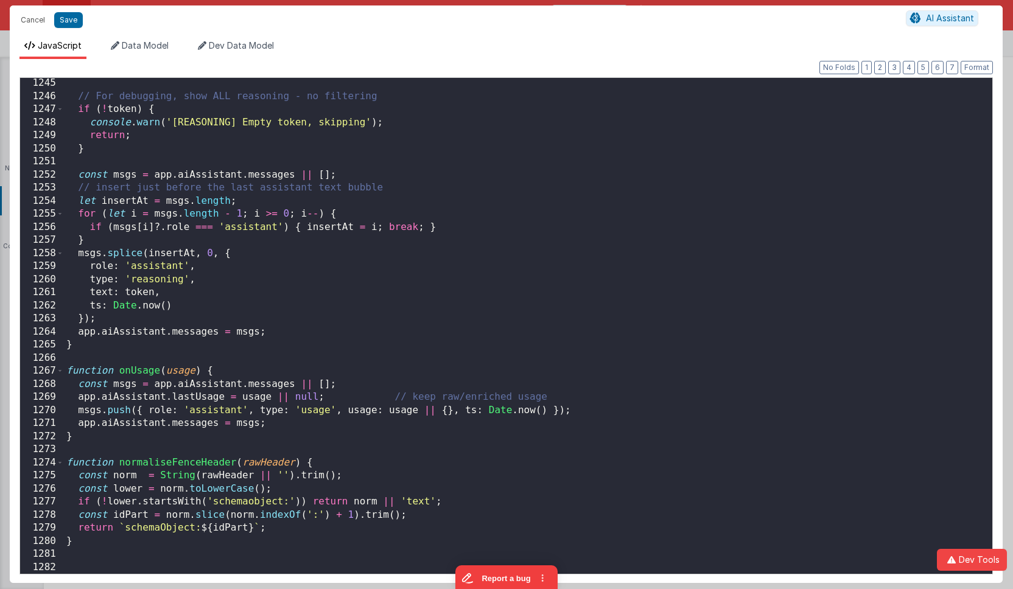
scroll to position [16361, 0]
click at [70, 24] on button "Save" at bounding box center [68, 20] width 29 height 16
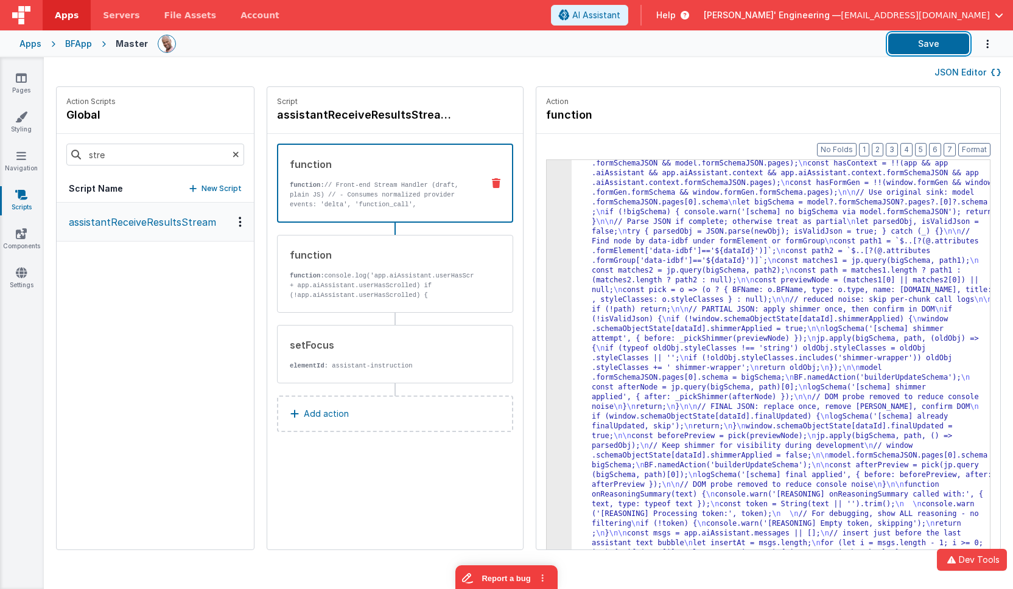
click at [912, 44] on button "Save" at bounding box center [928, 43] width 81 height 21
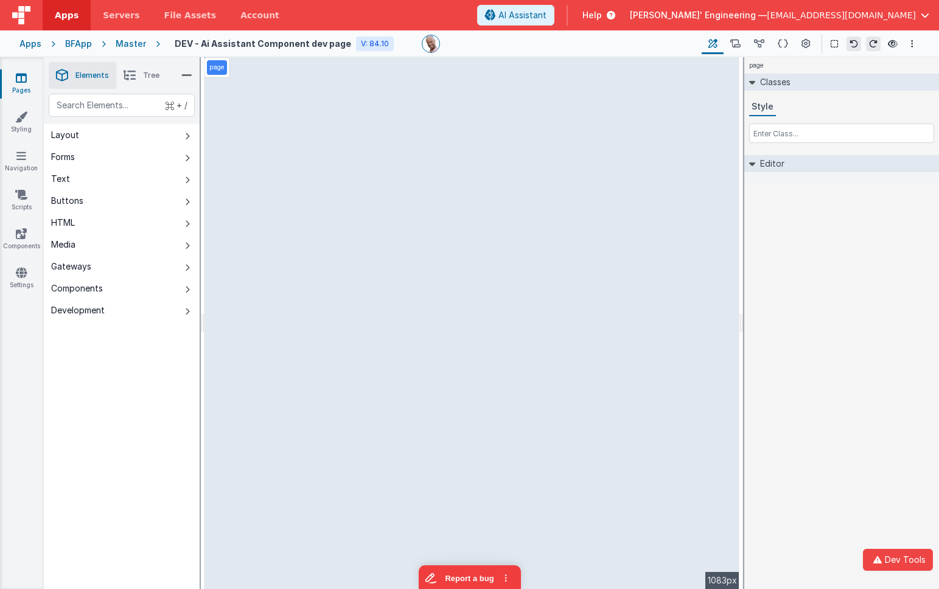
drag, startPoint x: 937, startPoint y: 200, endPoint x: 943, endPoint y: 198, distance: 6.2
click at [939, 198] on html "Dev Tools Apps Servers File Assets Account Some FUTURE Slot AI Assistant Help […" at bounding box center [469, 294] width 939 height 589
